Goal: Task Accomplishment & Management: Manage account settings

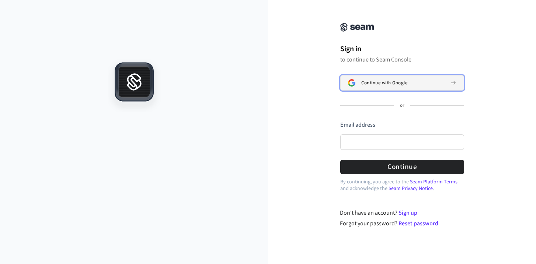
click at [382, 78] on button "Continue with Google" at bounding box center [402, 82] width 124 height 15
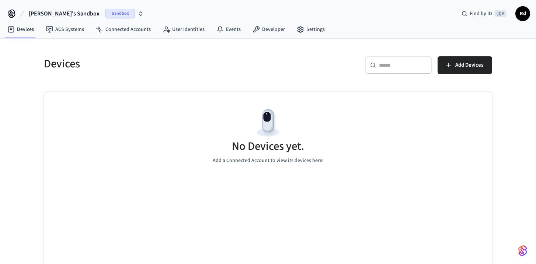
click at [105, 11] on span "Sandbox" at bounding box center [119, 14] width 29 height 10
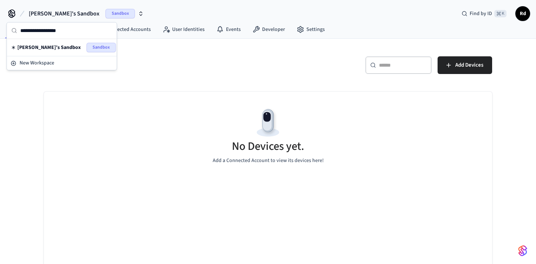
click at [191, 82] on div "Devices ​ ​ Add Devices No Devices yet. Add a Connected Account to view its dev…" at bounding box center [268, 162] width 460 height 229
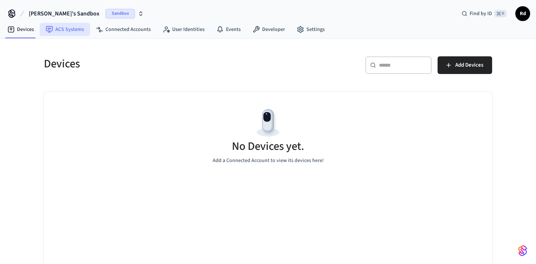
click at [55, 31] on link "ACS Systems" at bounding box center [65, 29] width 50 height 13
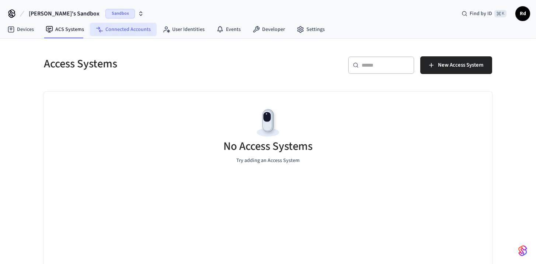
click at [113, 31] on link "Connected Accounts" at bounding box center [123, 29] width 67 height 13
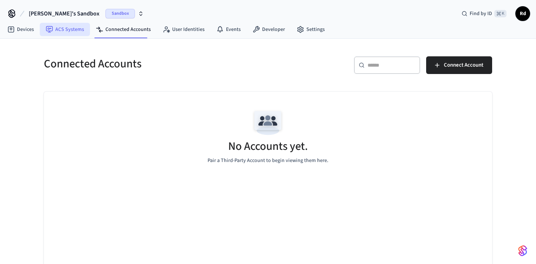
click at [64, 27] on link "ACS Systems" at bounding box center [65, 29] width 50 height 13
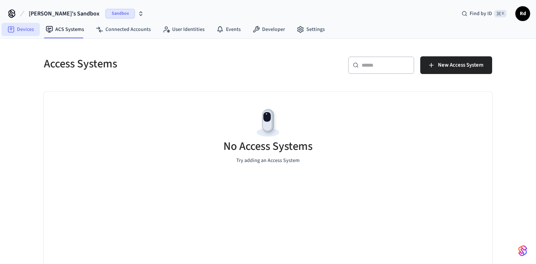
click at [28, 24] on link "Devices" at bounding box center [20, 29] width 38 height 13
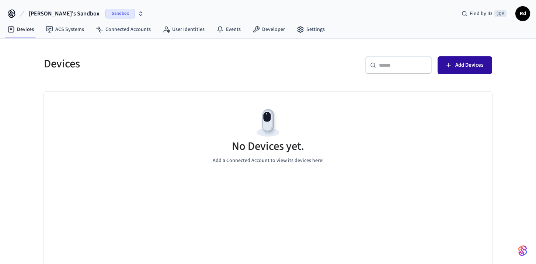
click at [450, 60] on button "Add Devices" at bounding box center [464, 65] width 55 height 18
click at [105, 14] on span "Sandbox" at bounding box center [119, 14] width 29 height 10
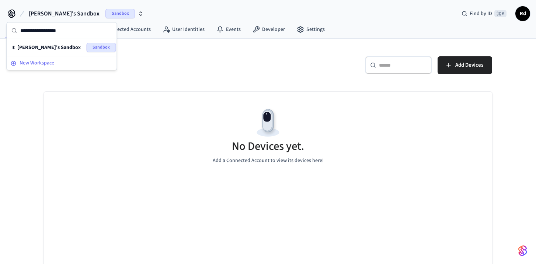
click at [57, 62] on div "New Workspace" at bounding box center [62, 63] width 102 height 8
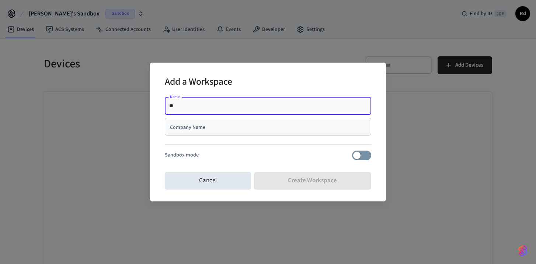
type input "*"
type input "*****"
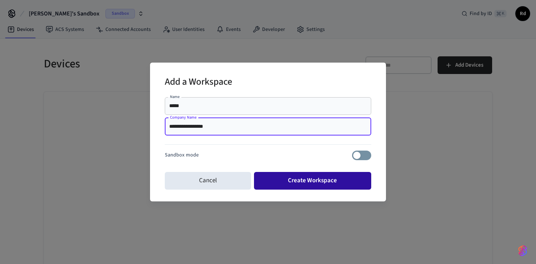
type input "**********"
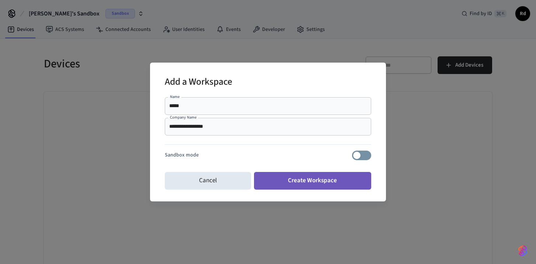
click at [304, 182] on button "Create Workspace" at bounding box center [312, 181] width 117 height 18
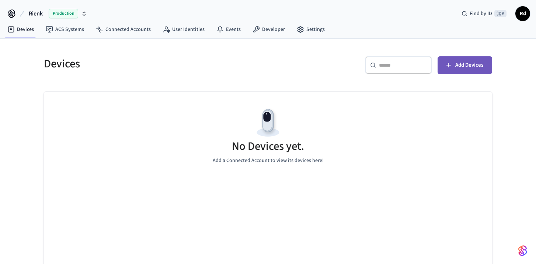
click at [465, 67] on span "Add Devices" at bounding box center [469, 65] width 28 height 10
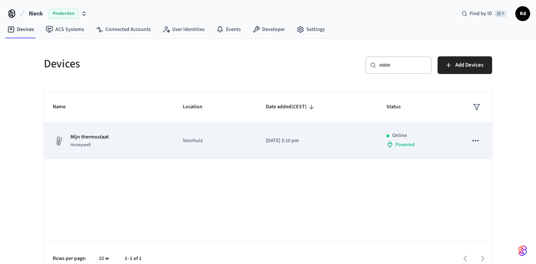
click at [178, 143] on td "Voorhuis" at bounding box center [215, 141] width 83 height 36
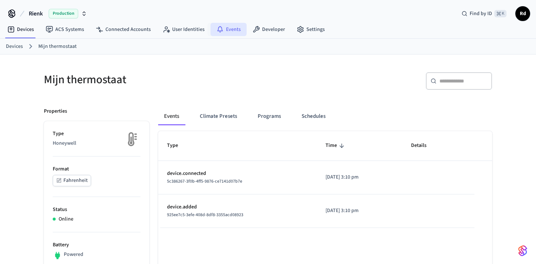
click at [235, 33] on link "Events" at bounding box center [228, 29] width 36 height 13
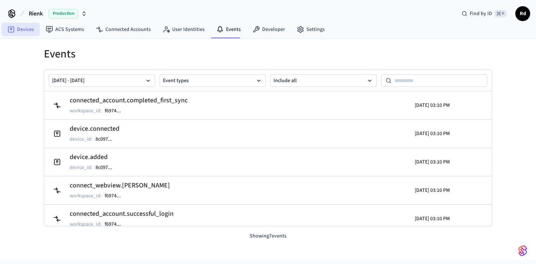
click at [27, 30] on link "Devices" at bounding box center [20, 29] width 38 height 13
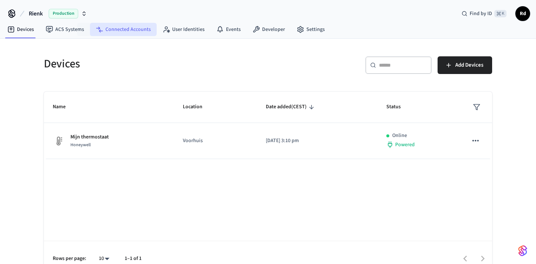
click at [123, 31] on link "Connected Accounts" at bounding box center [123, 29] width 67 height 13
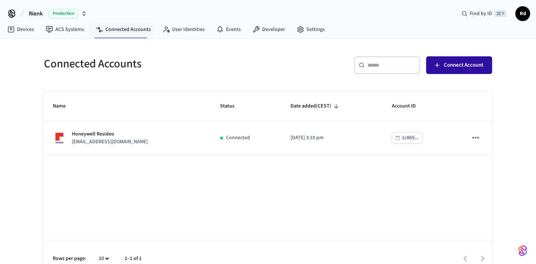
click at [463, 65] on span "Connect Account" at bounding box center [462, 65] width 39 height 10
click at [525, 252] on img "button" at bounding box center [522, 251] width 9 height 12
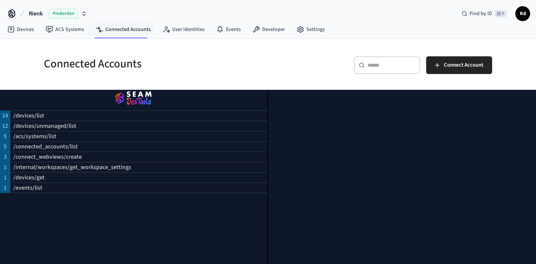
click at [243, 70] on h5 "Connected Accounts" at bounding box center [154, 63] width 220 height 15
click at [523, 11] on span "Rd" at bounding box center [522, 13] width 13 height 13
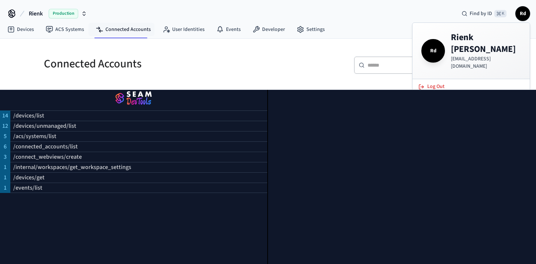
click at [374, 20] on div "Rienk Production Find by ID ⌘ K Rd" at bounding box center [268, 10] width 536 height 21
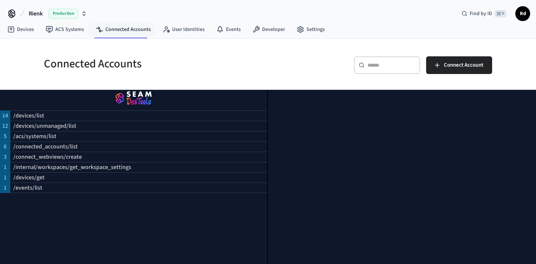
click at [114, 92] on img "button" at bounding box center [133, 98] width 249 height 21
